Goal: Task Accomplishment & Management: Manage account settings

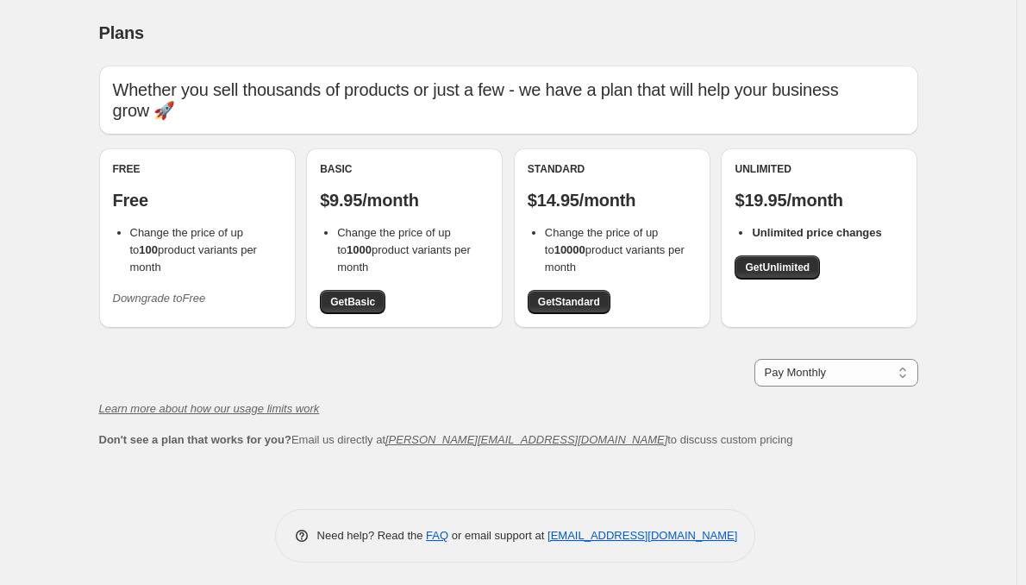
click at [169, 291] on icon "Downgrade to Free" at bounding box center [159, 297] width 93 height 13
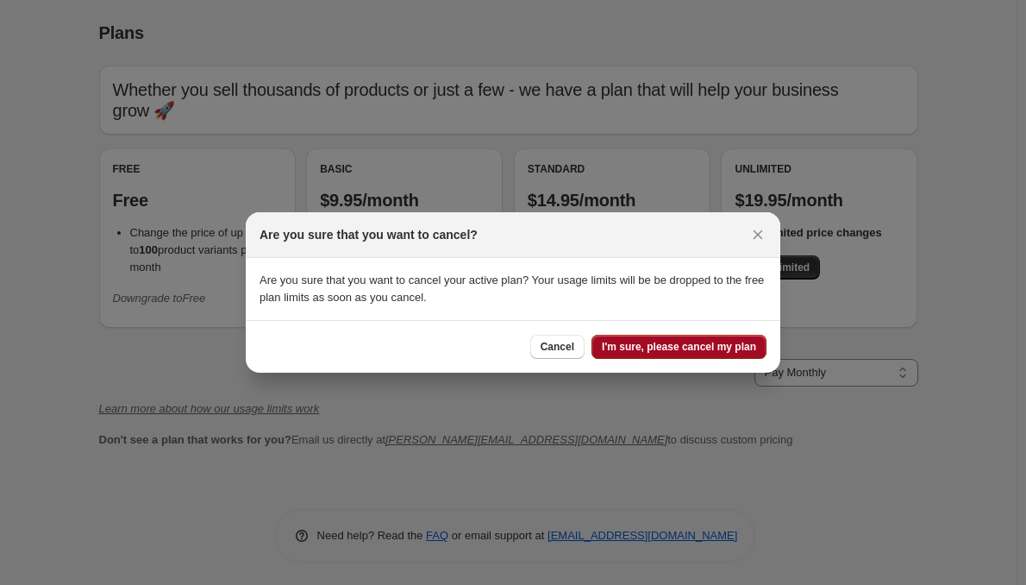
click at [713, 348] on span "I'm sure, please cancel my plan" at bounding box center [679, 347] width 154 height 14
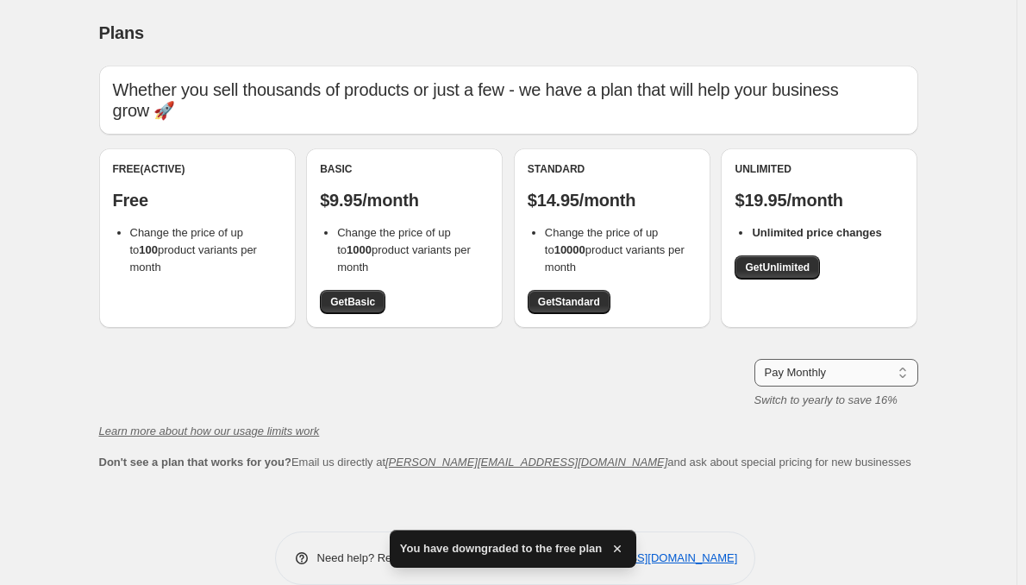
click at [807, 374] on select "Pay Monthly Pay Yearly (Save 16%)" at bounding box center [837, 373] width 164 height 28
